Goal: Transaction & Acquisition: Purchase product/service

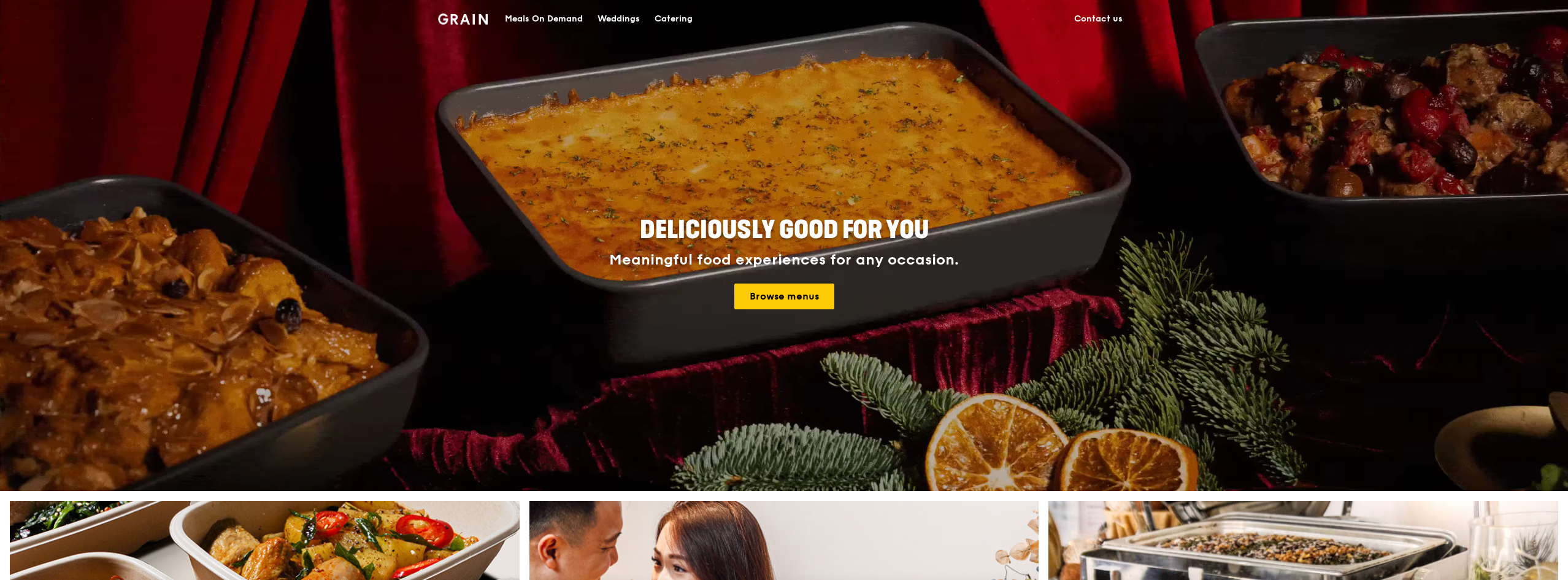
click at [550, 18] on div "Meals On Demand" at bounding box center [543, 19] width 78 height 37
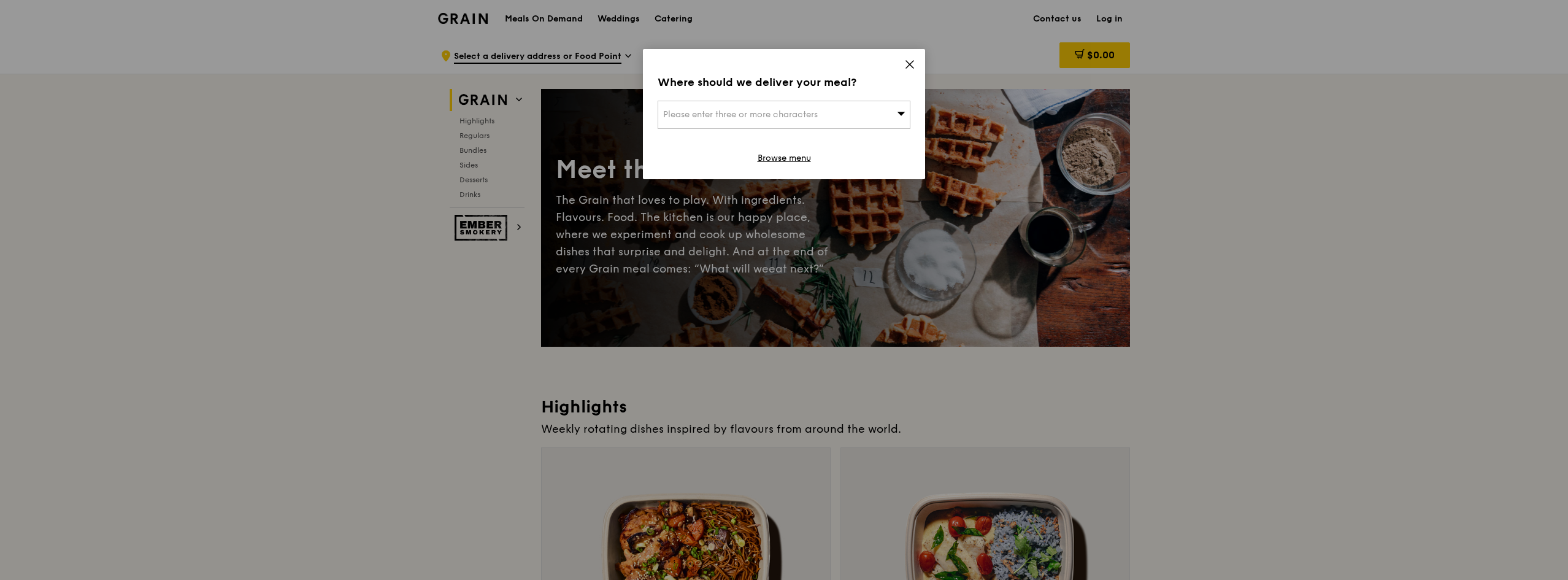
click at [876, 122] on div "Please enter three or more characters" at bounding box center [784, 114] width 253 height 28
type input "braddell house"
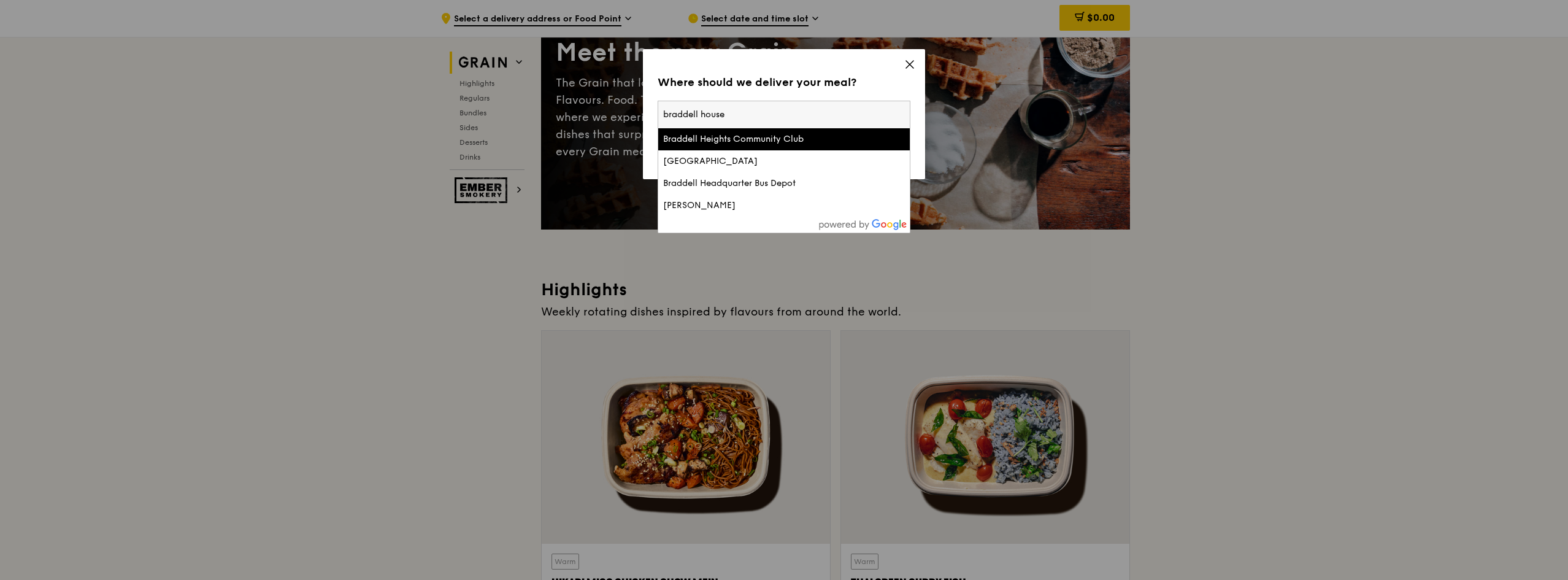
scroll to position [61, 0]
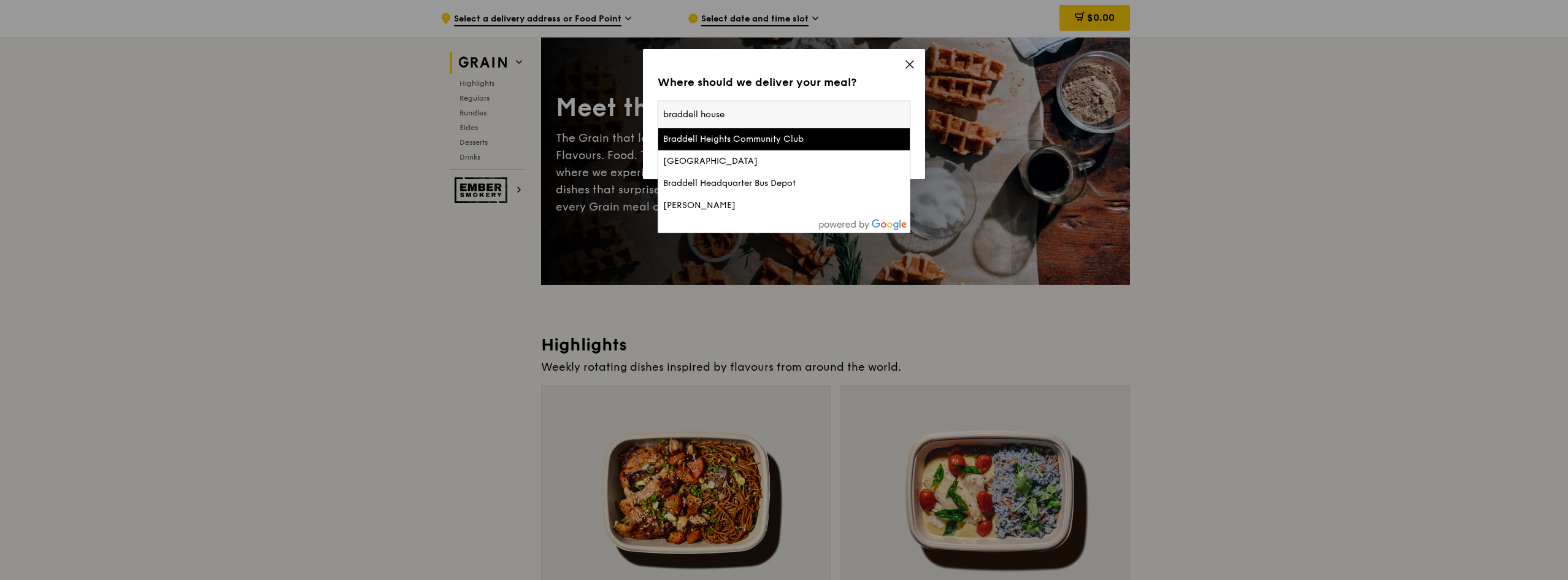
click at [717, 112] on input "braddell house" at bounding box center [784, 114] width 251 height 27
click at [744, 111] on input "braddell house" at bounding box center [784, 114] width 251 height 27
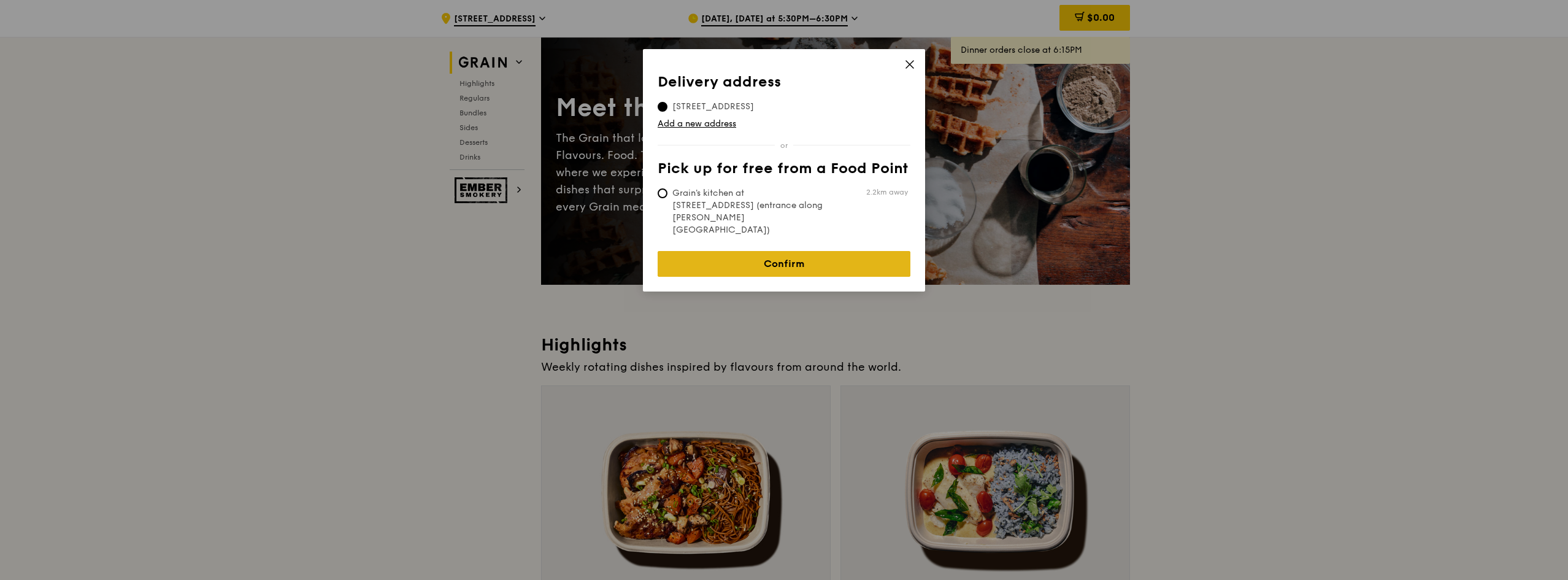
click at [825, 251] on link "Confirm" at bounding box center [784, 263] width 253 height 26
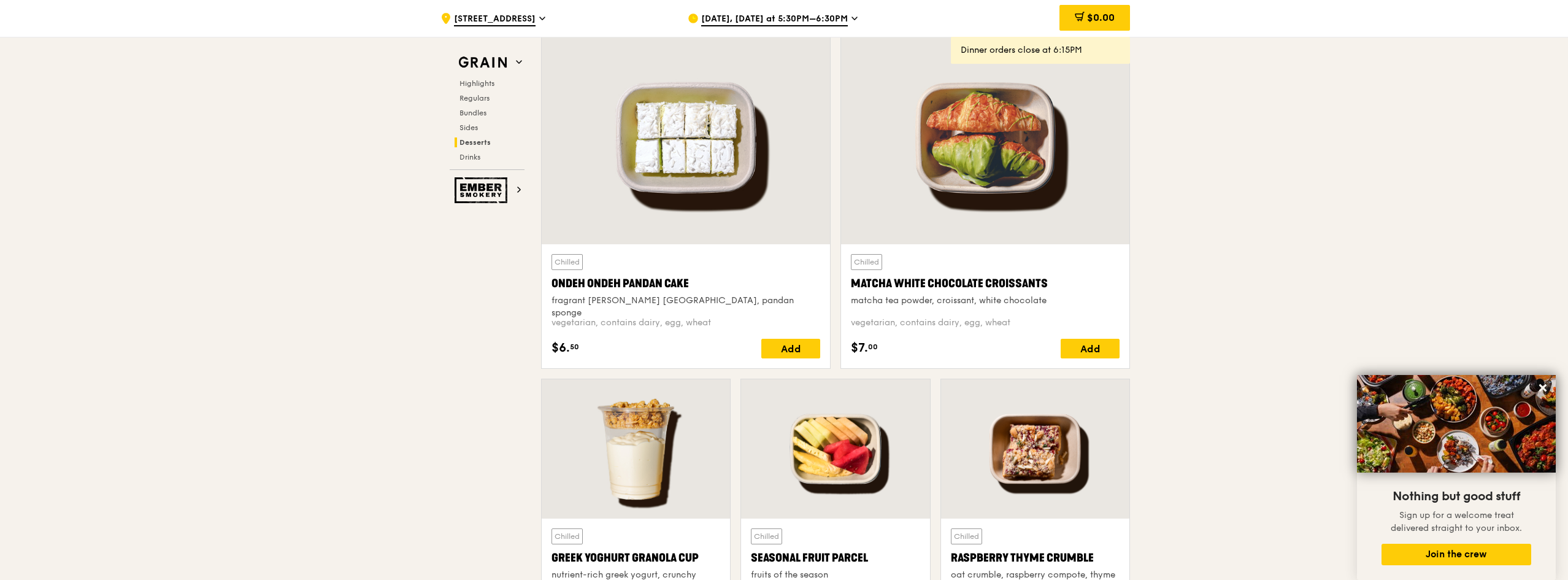
scroll to position [3561, 0]
